Goal: Task Accomplishment & Management: Use online tool/utility

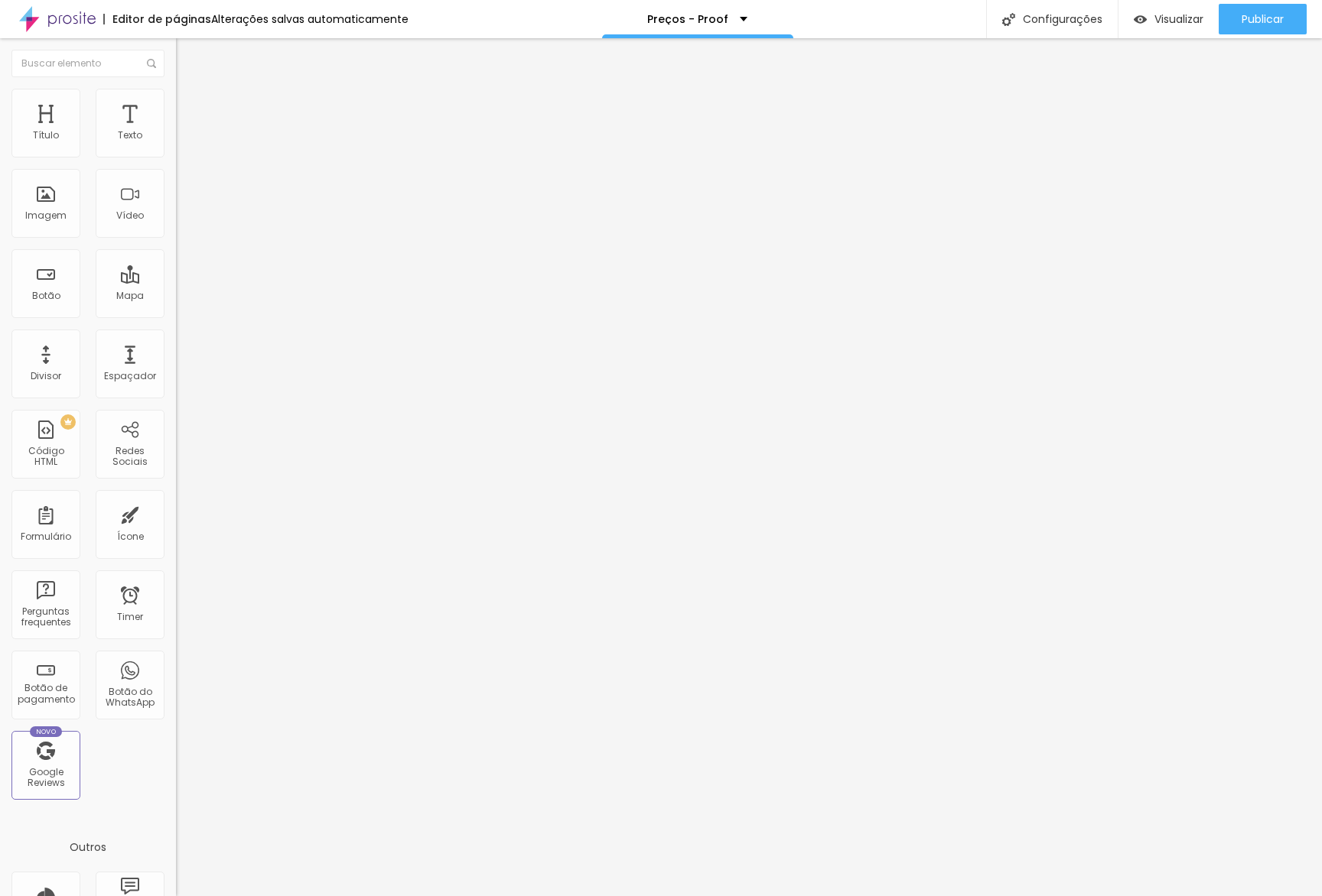
click at [176, 251] on div at bounding box center [264, 193] width 176 height 119
click at [176, 201] on div at bounding box center [264, 193] width 176 height 119
click at [176, 247] on div at bounding box center [264, 193] width 176 height 119
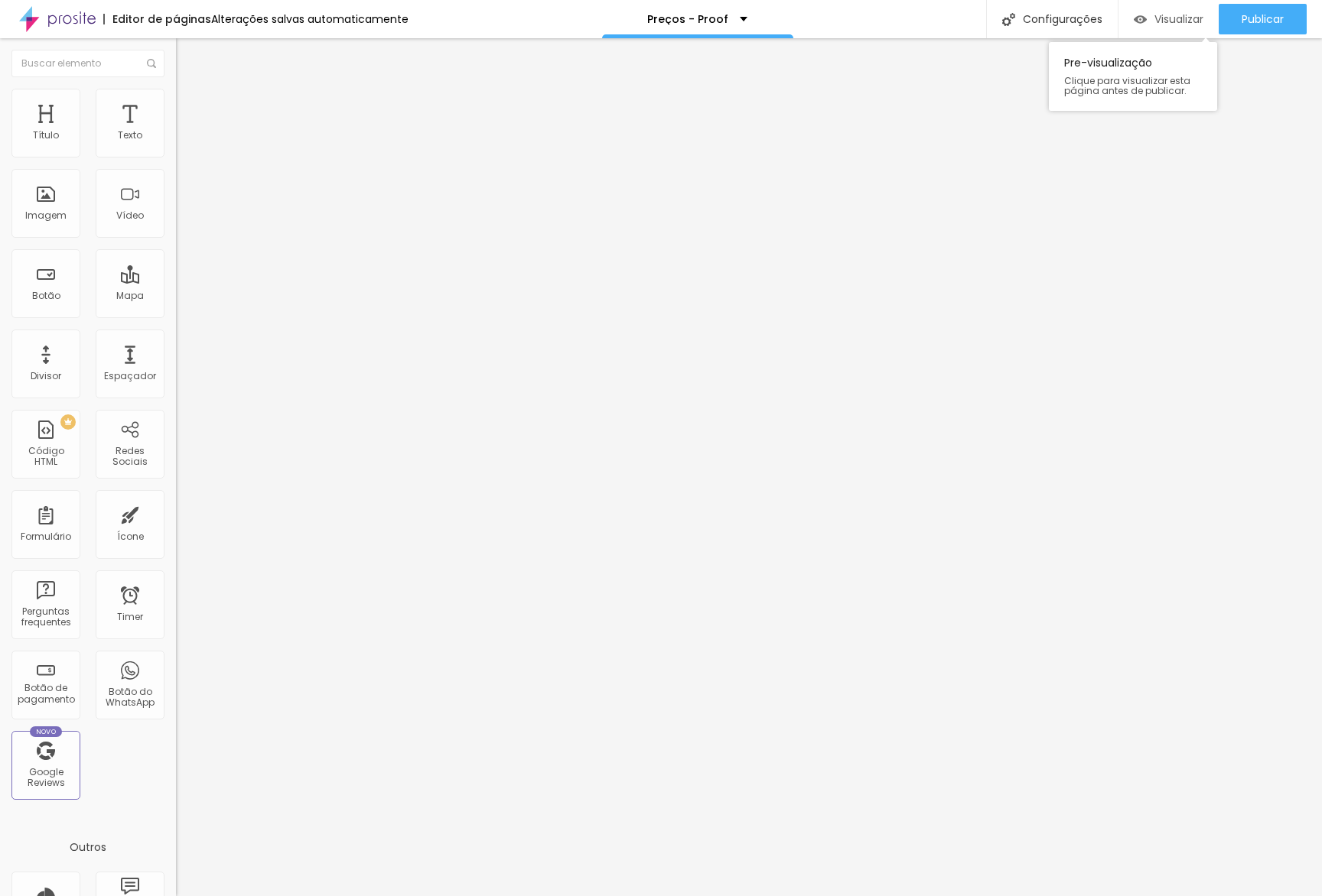
click at [1150, 13] on div "Visualizar" at bounding box center [1169, 19] width 69 height 13
click at [1165, 13] on span "Visualizar" at bounding box center [1178, 19] width 49 height 12
click at [190, 106] on span "Avançado" at bounding box center [214, 99] width 50 height 13
click at [176, 139] on span "Encaixotado" at bounding box center [205, 133] width 59 height 13
click at [176, 163] on span "Completo" at bounding box center [199, 156] width 46 height 13
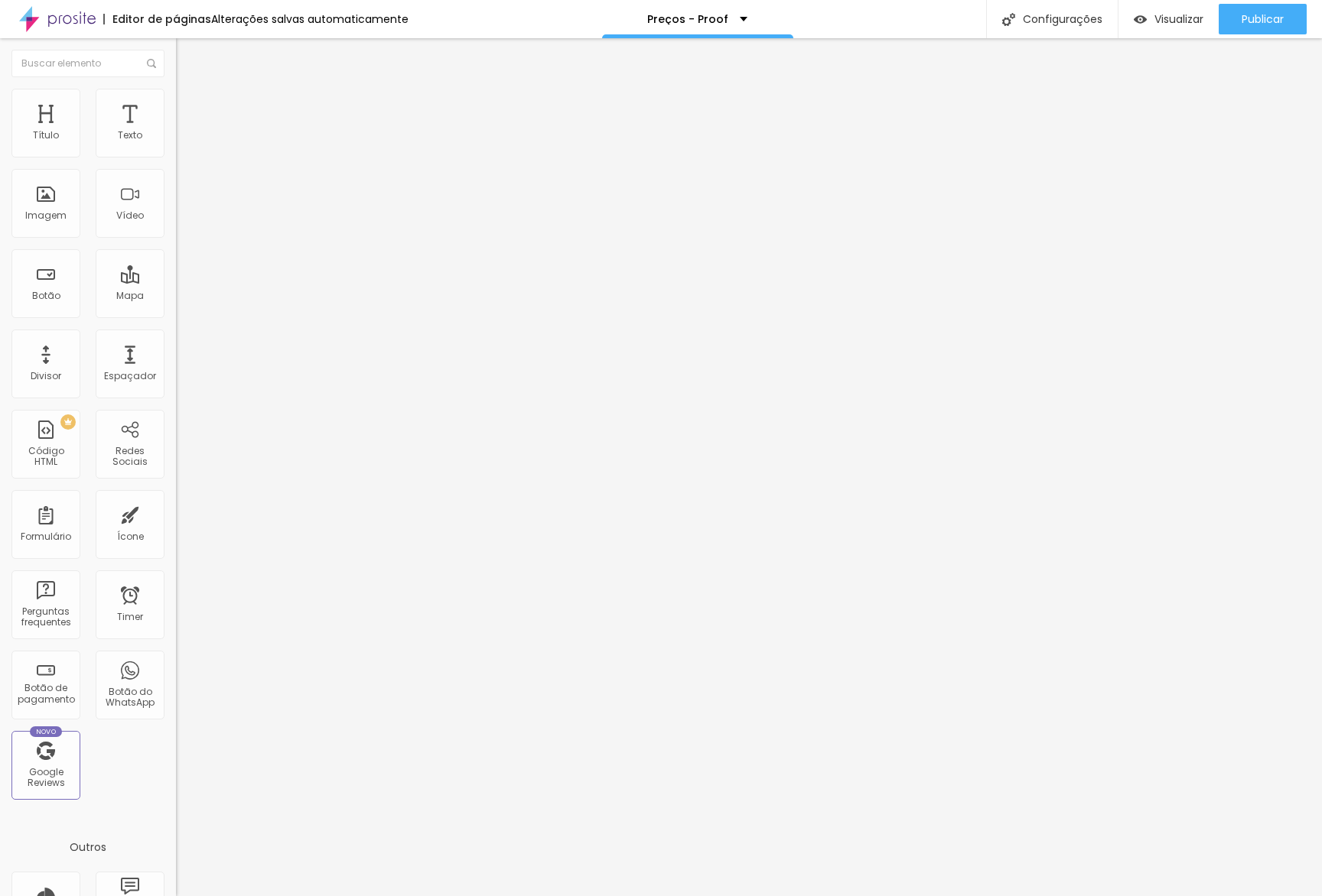
click at [176, 103] on li "Avançado" at bounding box center [264, 96] width 176 height 15
click at [1172, 15] on span "Visualizar" at bounding box center [1178, 19] width 49 height 12
click at [190, 106] on span "Avançado" at bounding box center [214, 99] width 50 height 13
click at [1088, 15] on div "Configurações" at bounding box center [1051, 19] width 132 height 39
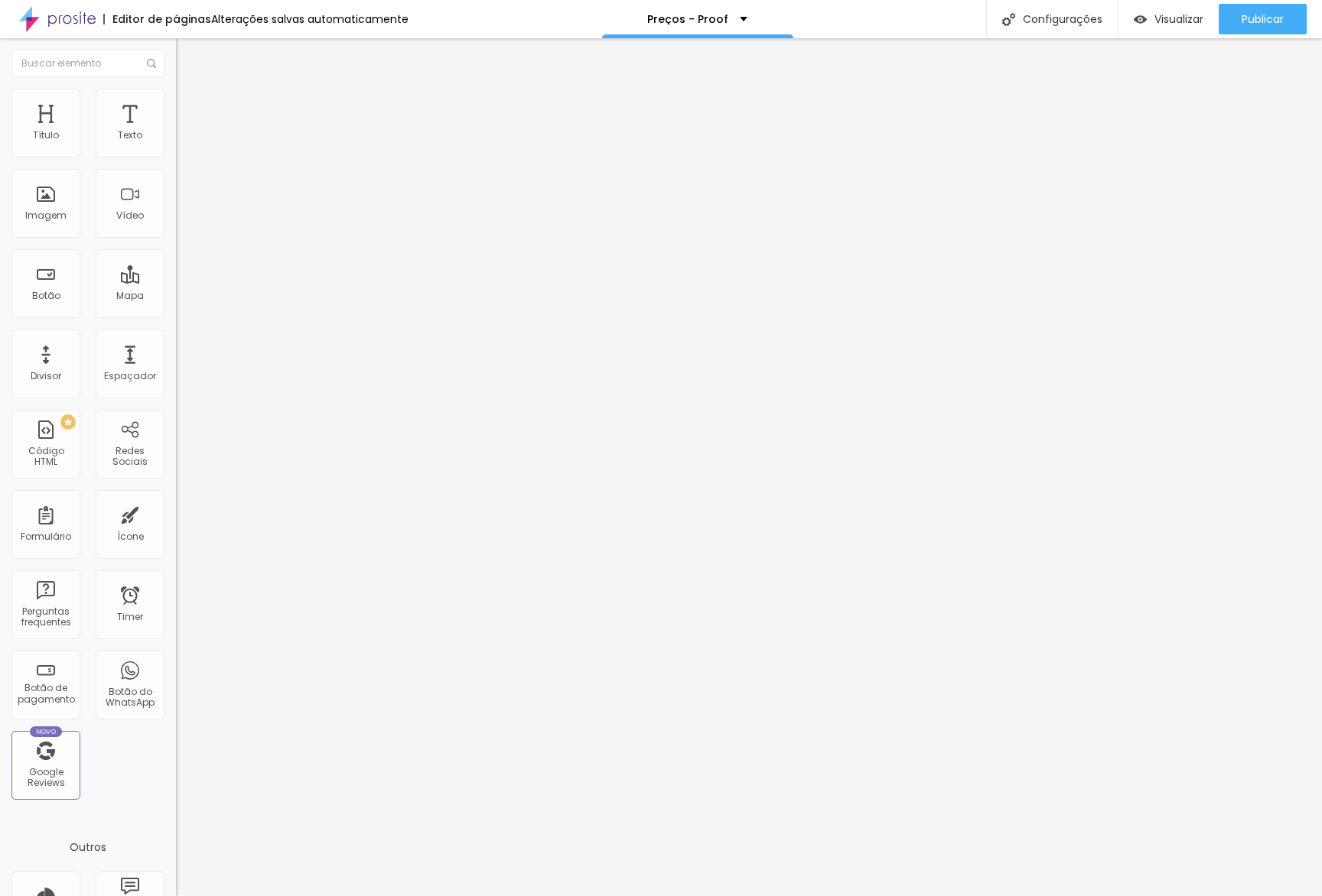
click at [943, 895] on div at bounding box center [661, 912] width 1322 height 14
click at [1170, 19] on span "Visualizar" at bounding box center [1178, 19] width 49 height 12
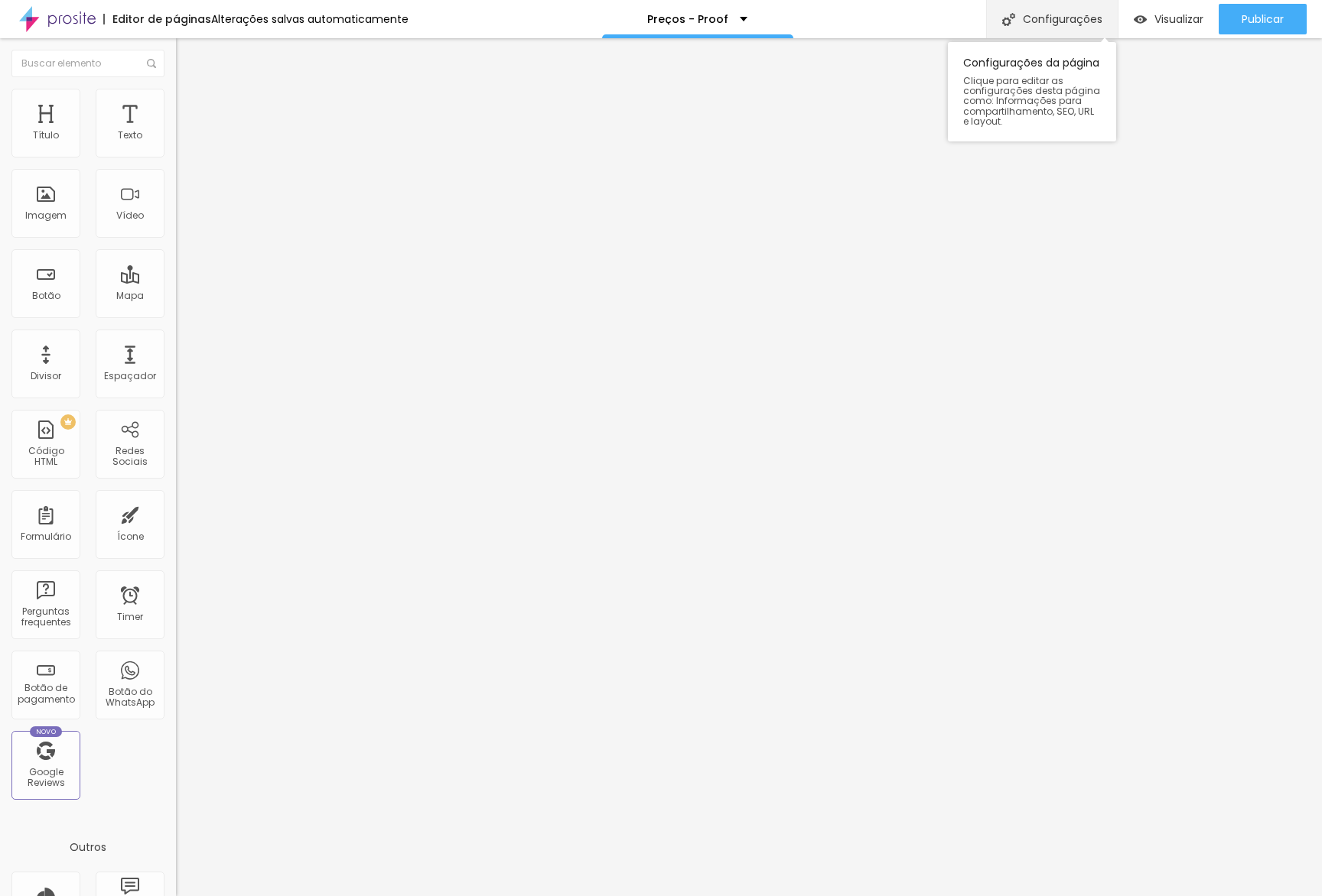
click at [1101, 20] on div "Configurações" at bounding box center [1051, 19] width 132 height 39
click at [940, 895] on div at bounding box center [661, 912] width 1322 height 14
